Goal: Task Accomplishment & Management: Use online tool/utility

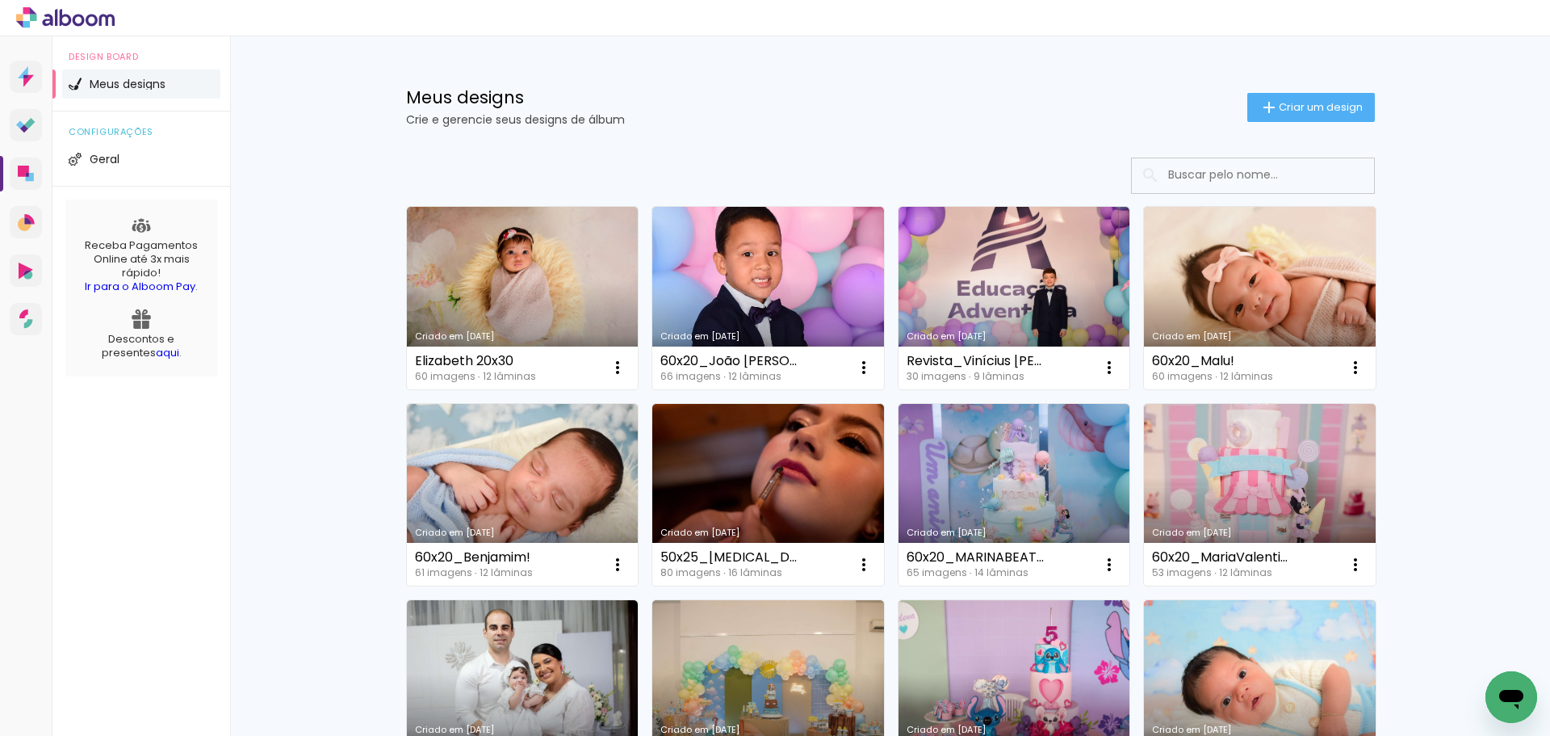
click at [1206, 174] on input at bounding box center [1275, 174] width 230 height 33
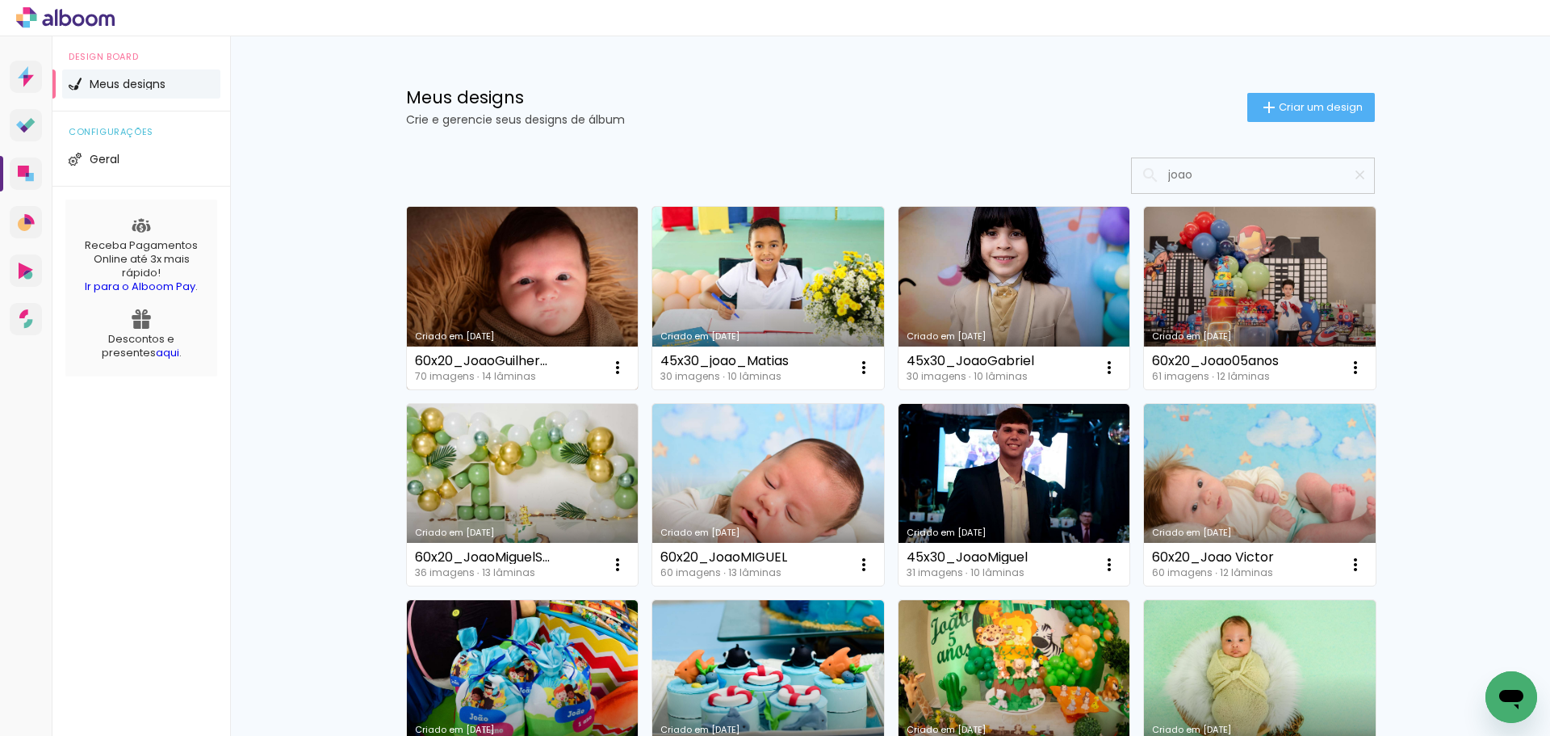
type input "joao"
type paper-input "joao"
click at [526, 301] on link "Criado em [DATE]" at bounding box center [523, 298] width 232 height 182
